Goal: Task Accomplishment & Management: Manage account settings

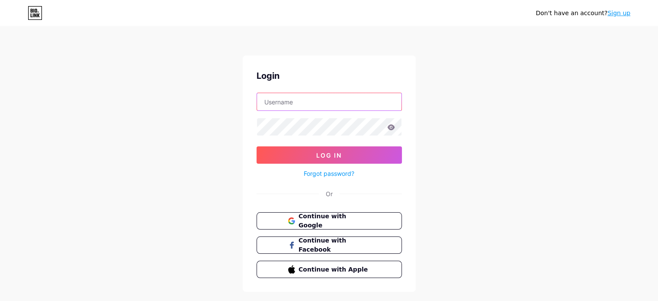
click at [340, 107] on input "text" at bounding box center [329, 101] width 144 height 17
type input "[EMAIL_ADDRESS][DOMAIN_NAME]"
click at [257, 146] on button "Log In" at bounding box center [329, 154] width 145 height 17
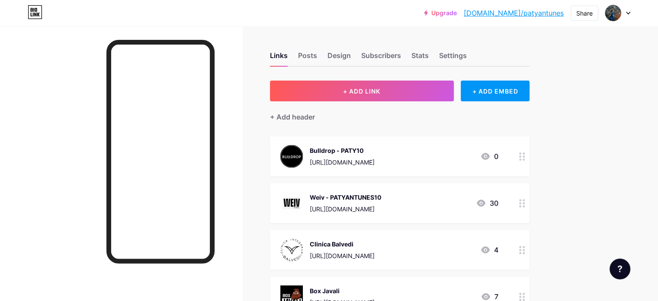
click at [536, 10] on link "[DOMAIN_NAME]/patyantunes" at bounding box center [514, 13] width 100 height 10
click at [375, 244] on div "Clinica Balvedi" at bounding box center [342, 243] width 65 height 9
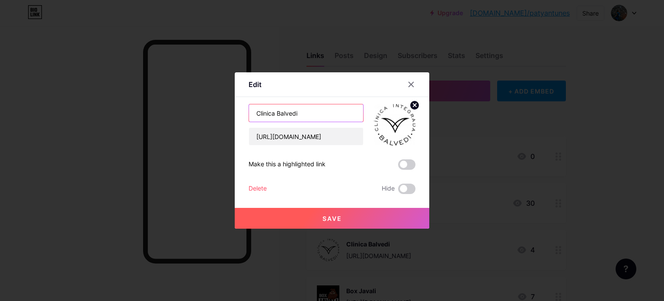
drag, startPoint x: 310, startPoint y: 117, endPoint x: 227, endPoint y: 115, distance: 82.6
click at [227, 115] on div "Edit Content YouTube Play YouTube video without leaving your page. ADD Vimeo Pl…" at bounding box center [332, 150] width 664 height 301
type input "Nutricionista [PERSON_NAME]"
click at [330, 215] on span "Save" at bounding box center [332, 218] width 19 height 7
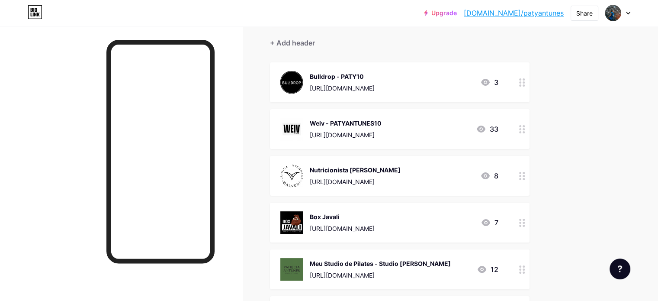
scroll to position [75, 0]
